Goal: Transaction & Acquisition: Purchase product/service

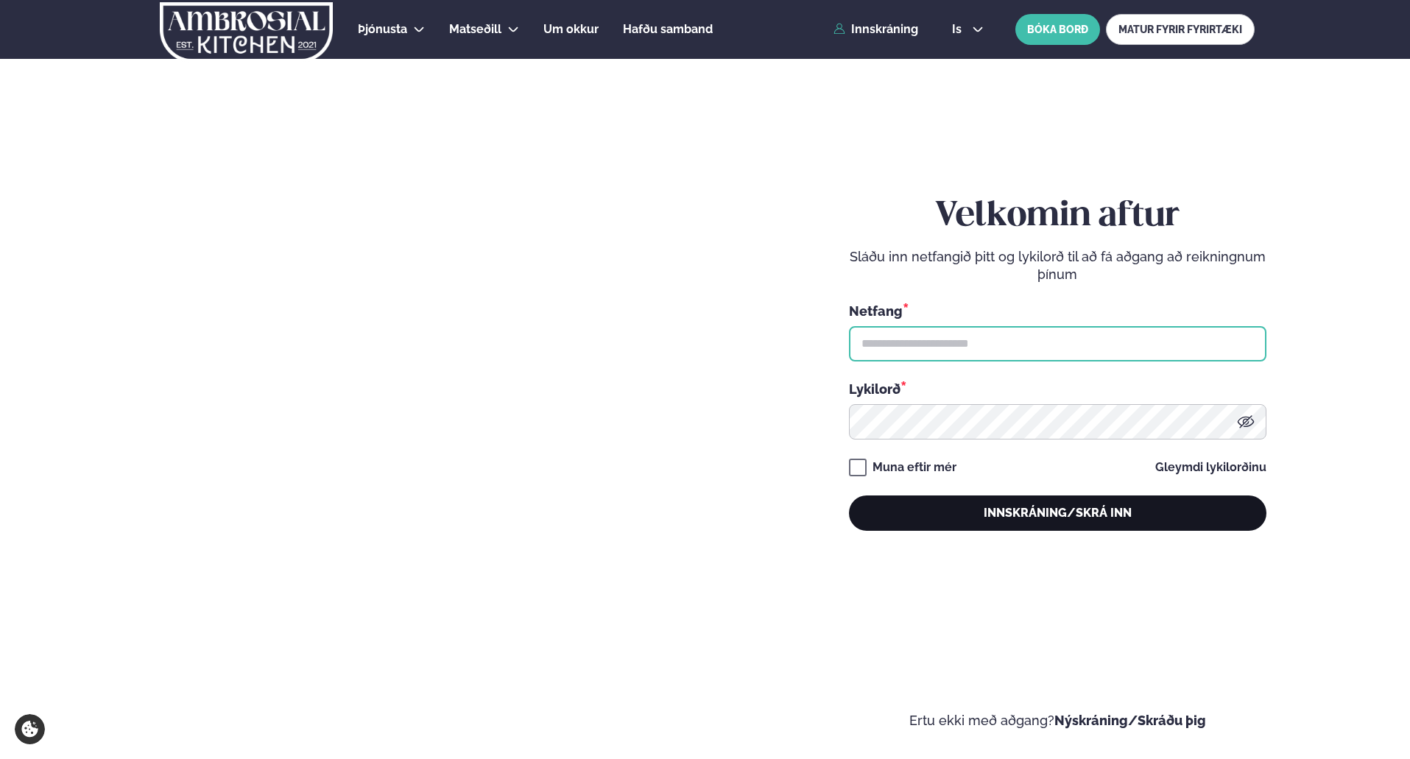
type input "**********"
click at [1084, 523] on button "Innskráning/Skrá inn" at bounding box center [1057, 513] width 417 height 35
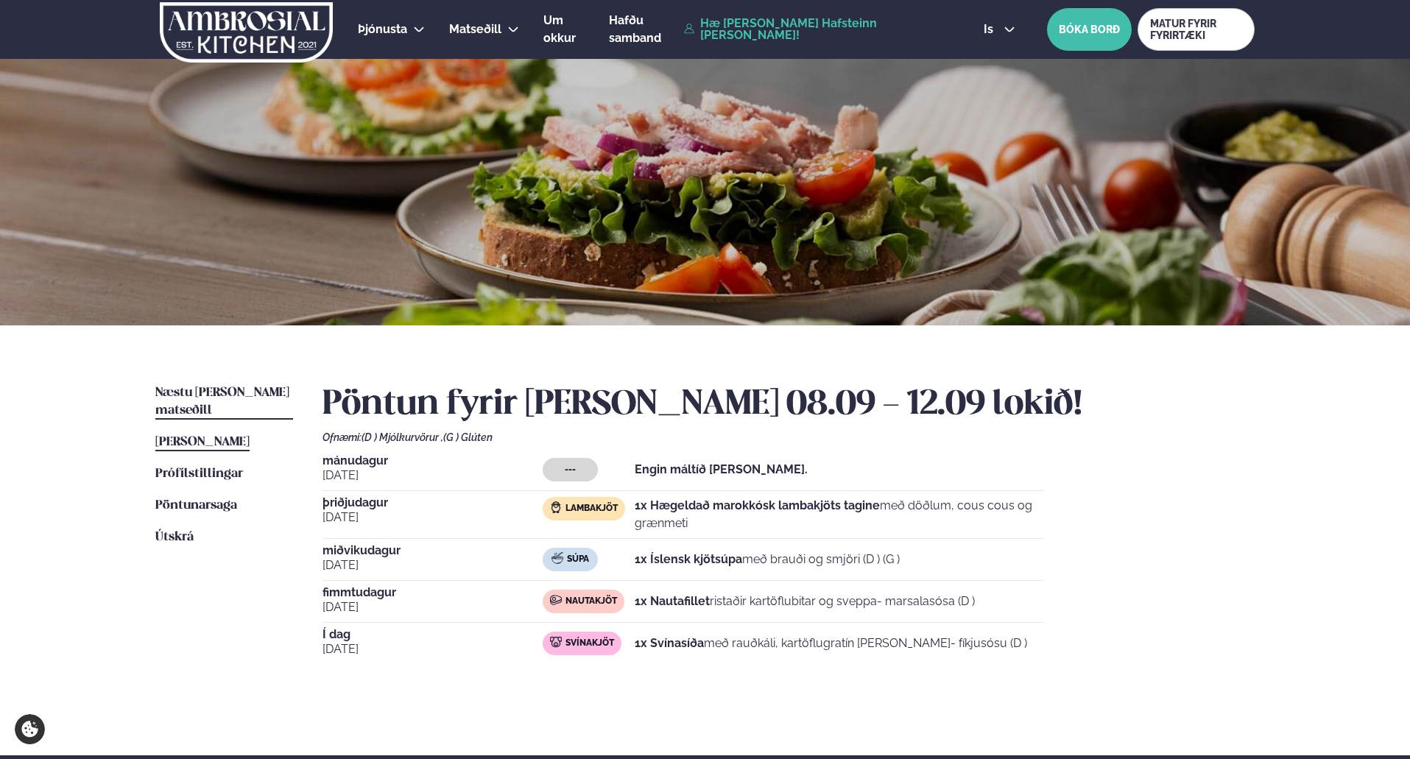
click at [185, 392] on span "Næstu [PERSON_NAME] matseðill" at bounding box center [222, 402] width 134 height 30
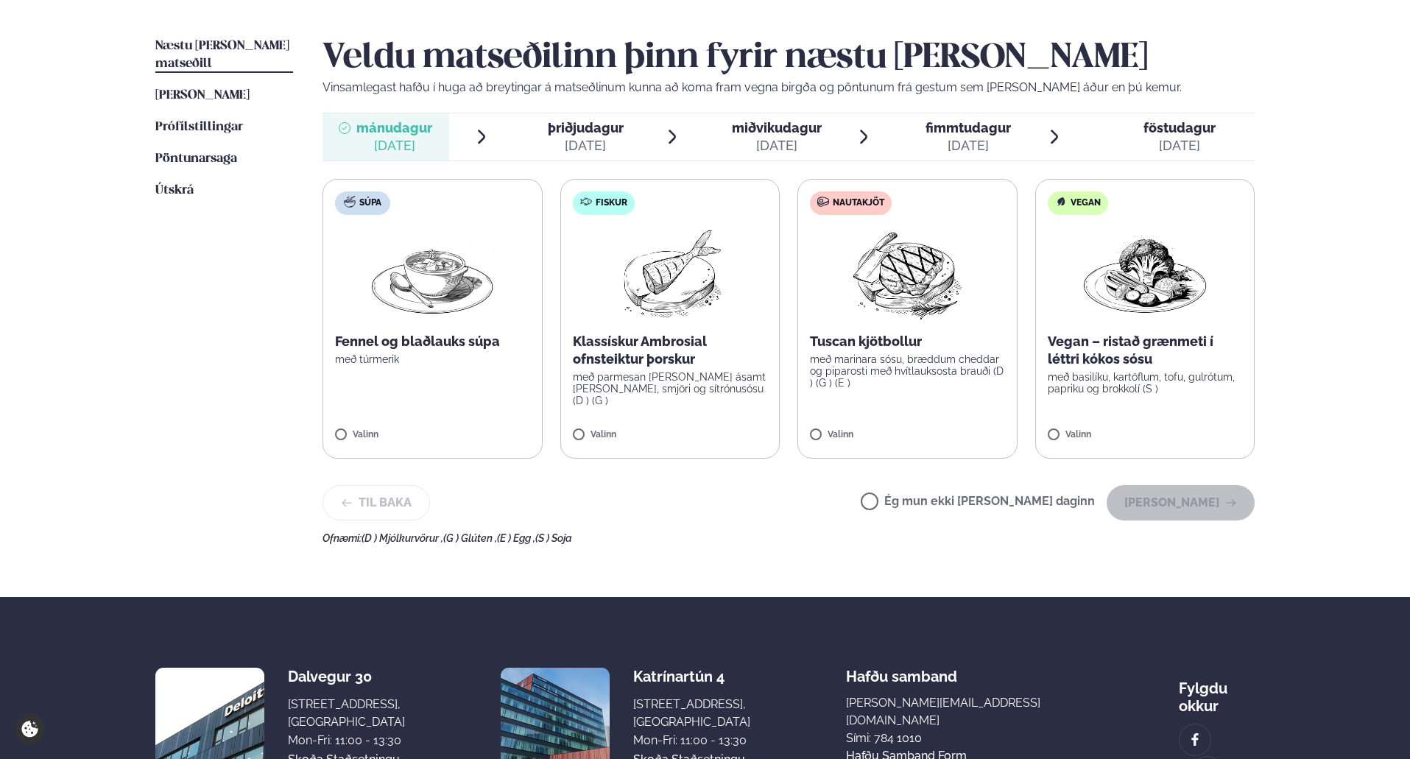
scroll to position [368, 0]
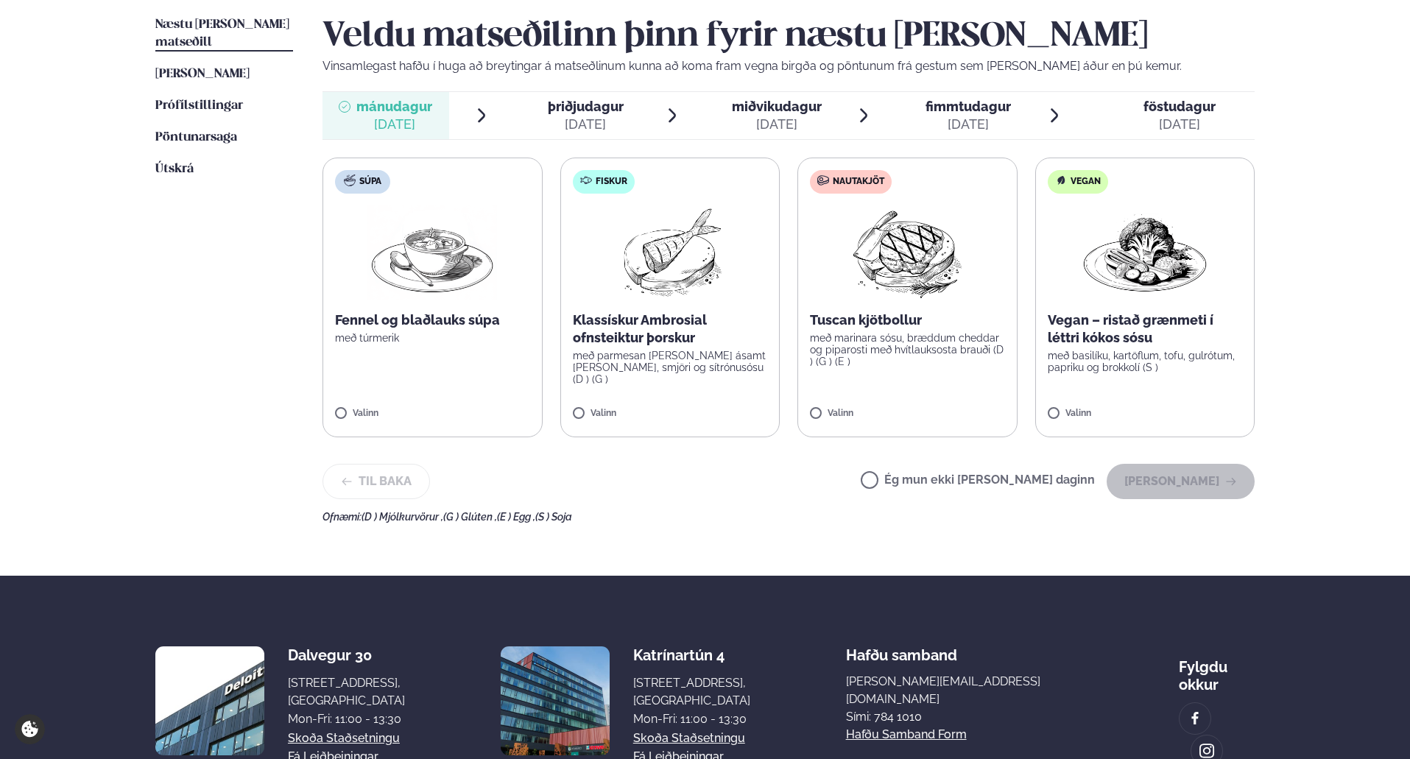
click at [807, 416] on label "Nautakjöt Tuscan kjötbollur með marinara sósu, bræddum cheddar og piparosti með…" at bounding box center [907, 298] width 220 height 280
click at [1187, 487] on button "[PERSON_NAME]" at bounding box center [1181, 481] width 148 height 35
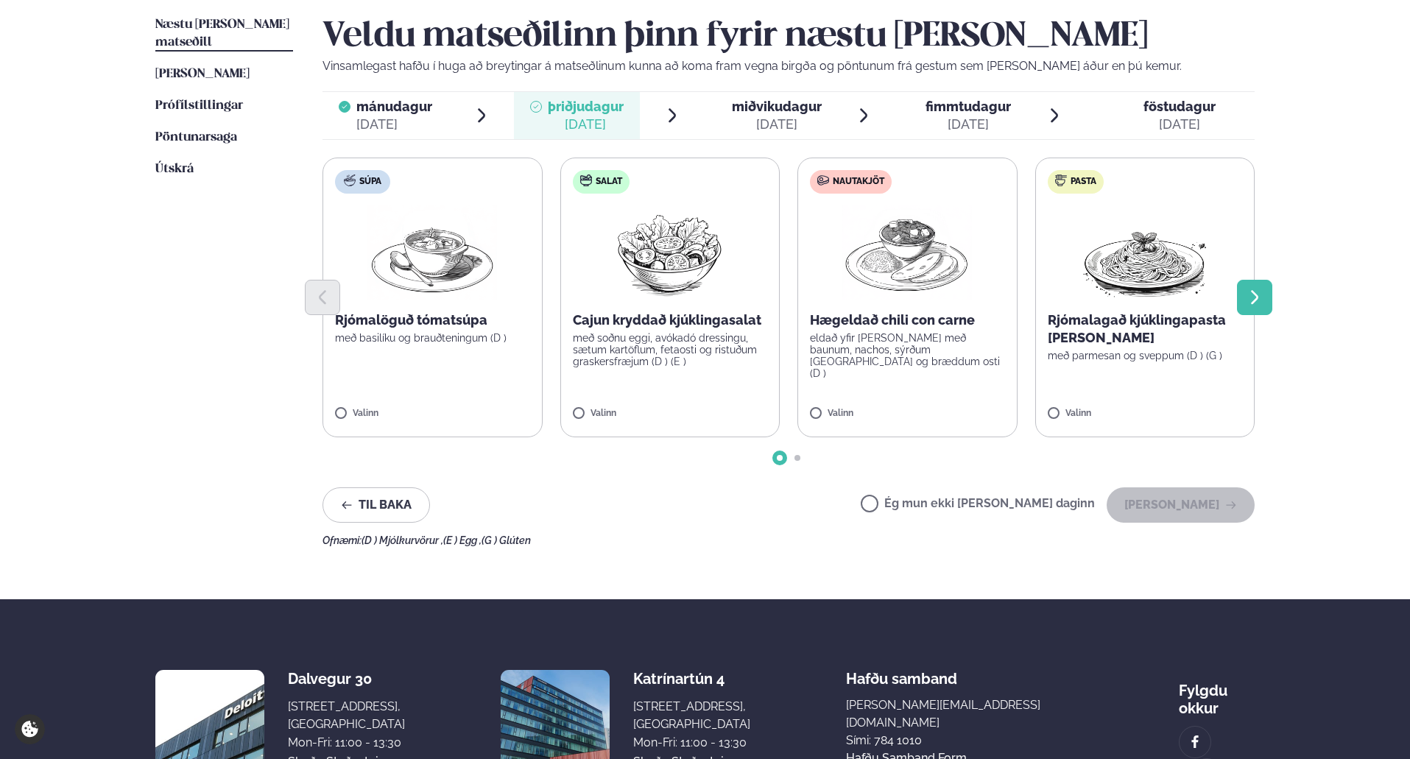
click at [1266, 303] on button "Next slide" at bounding box center [1254, 297] width 35 height 35
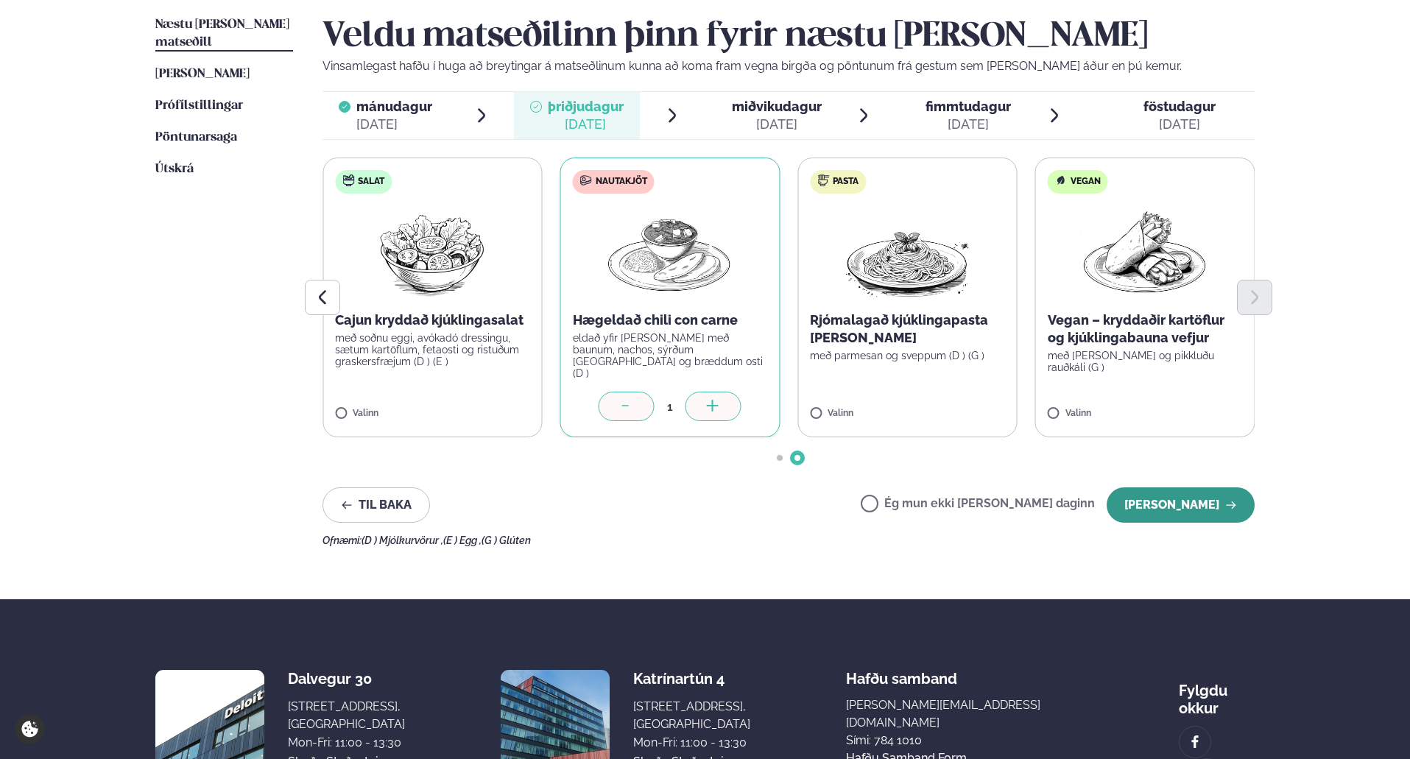
click at [1194, 507] on button "[PERSON_NAME]" at bounding box center [1181, 504] width 148 height 35
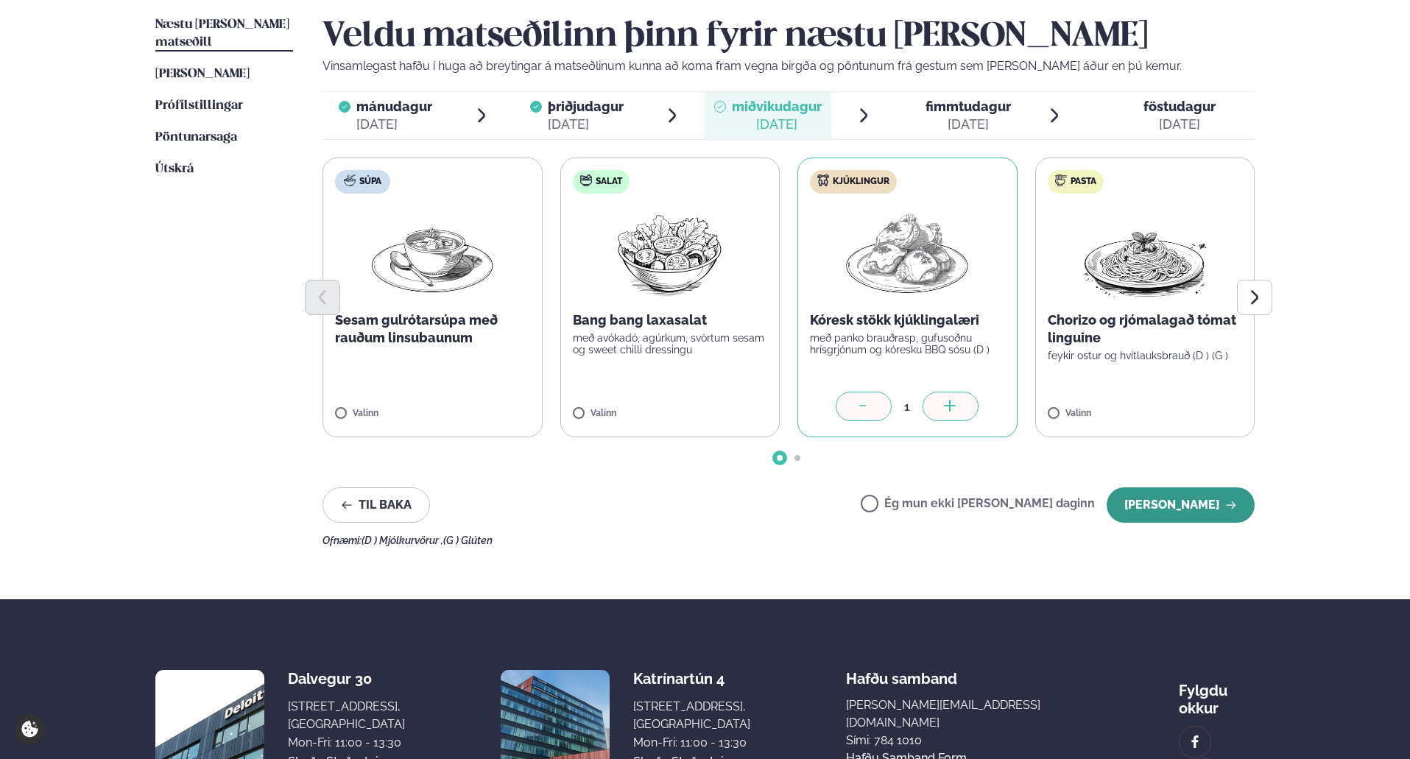
click at [1177, 509] on button "[PERSON_NAME]" at bounding box center [1181, 504] width 148 height 35
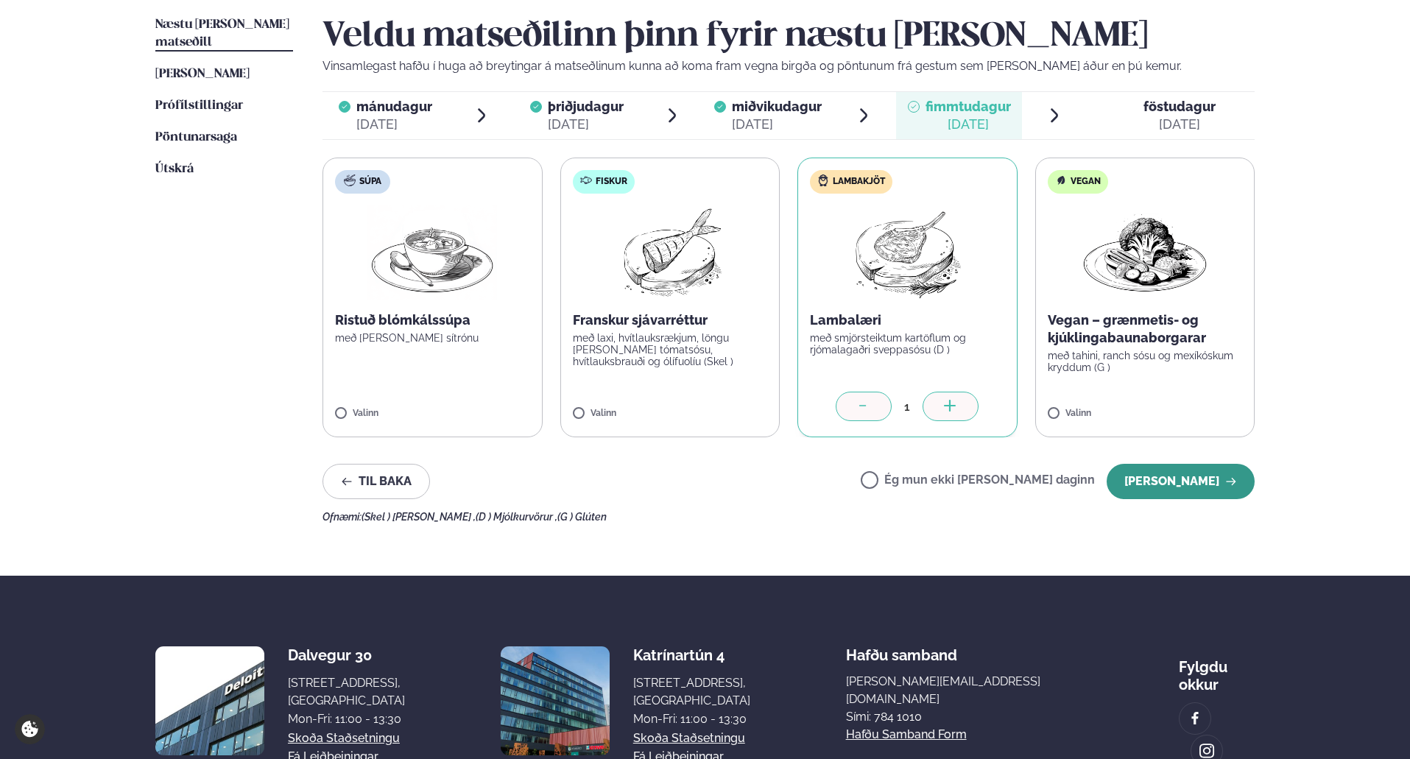
click at [1194, 483] on button "[PERSON_NAME]" at bounding box center [1181, 481] width 148 height 35
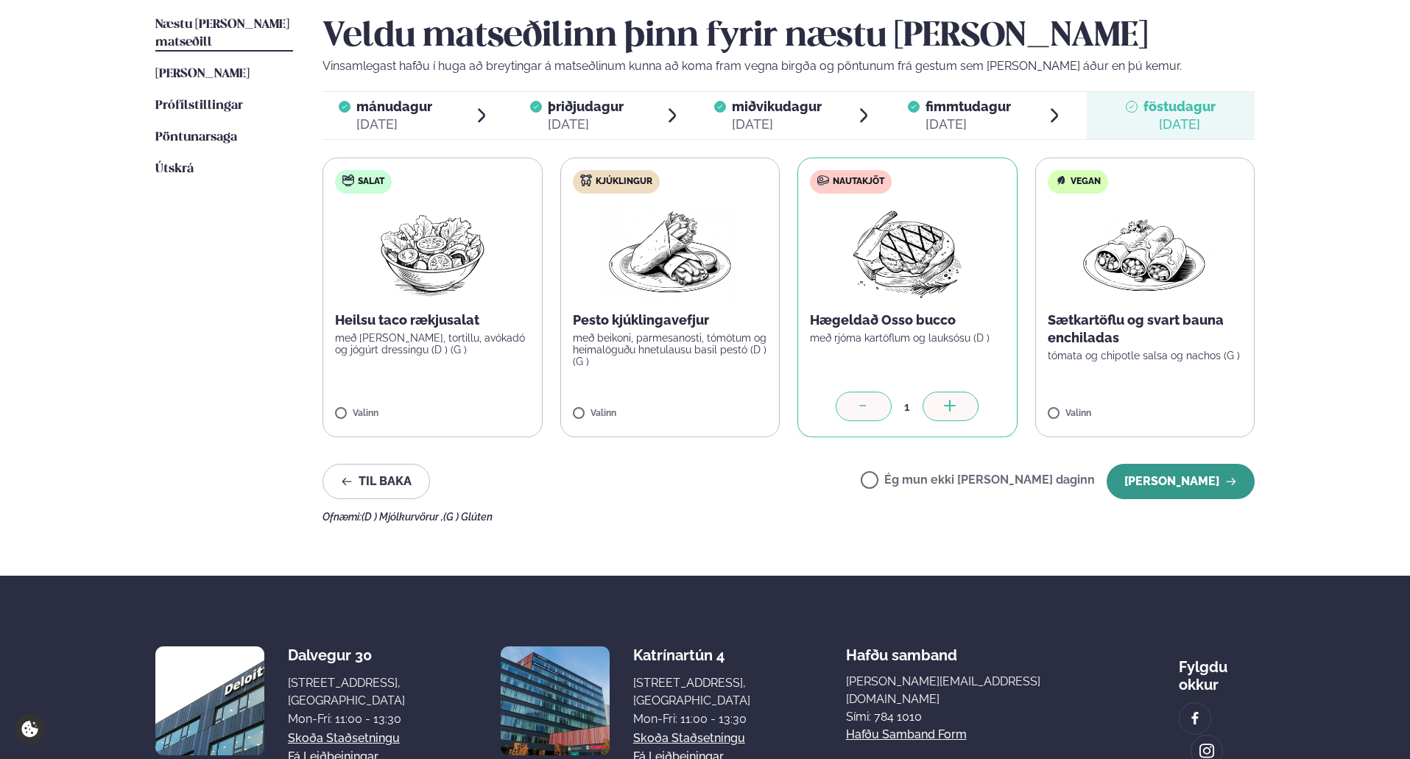
click at [1199, 480] on button "[PERSON_NAME]" at bounding box center [1181, 481] width 148 height 35
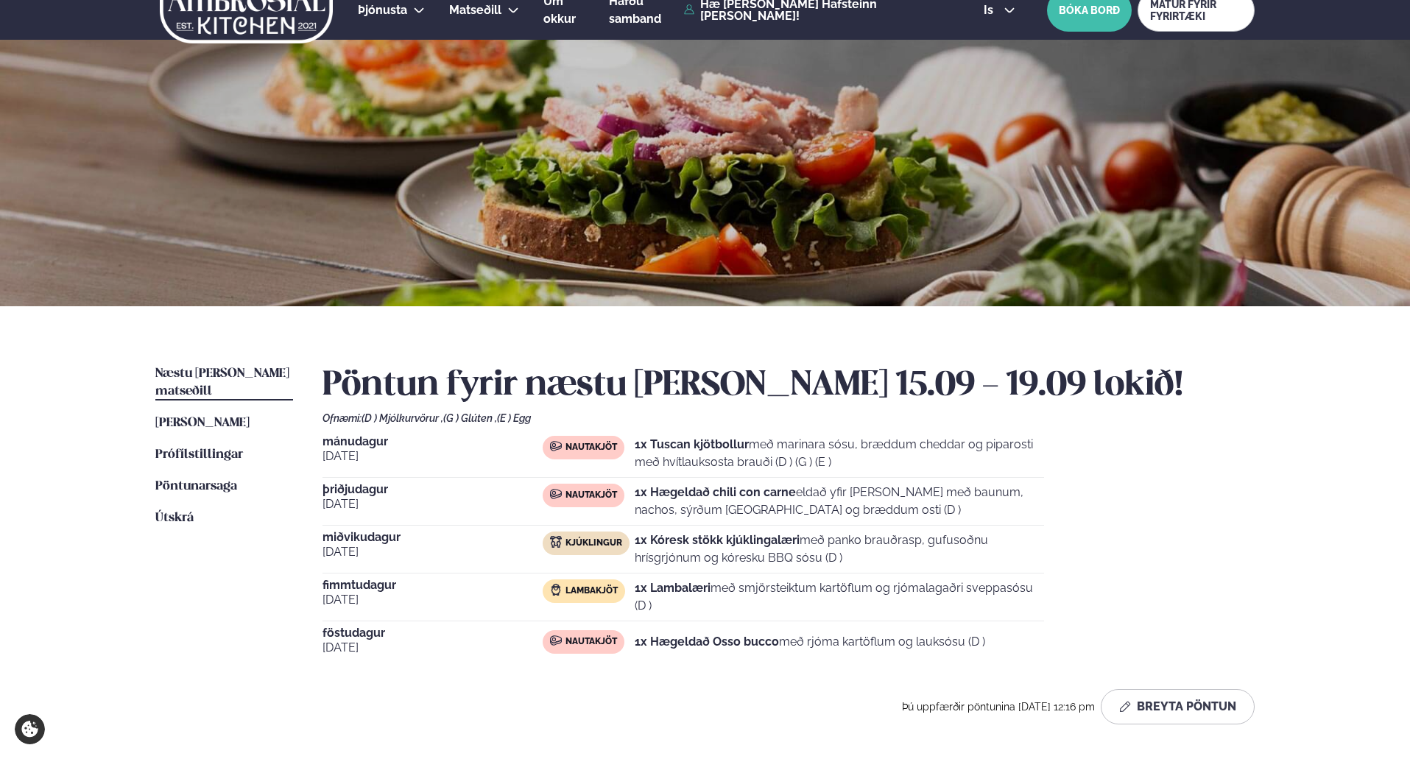
scroll to position [0, 0]
